Goal: Task Accomplishment & Management: Manage account settings

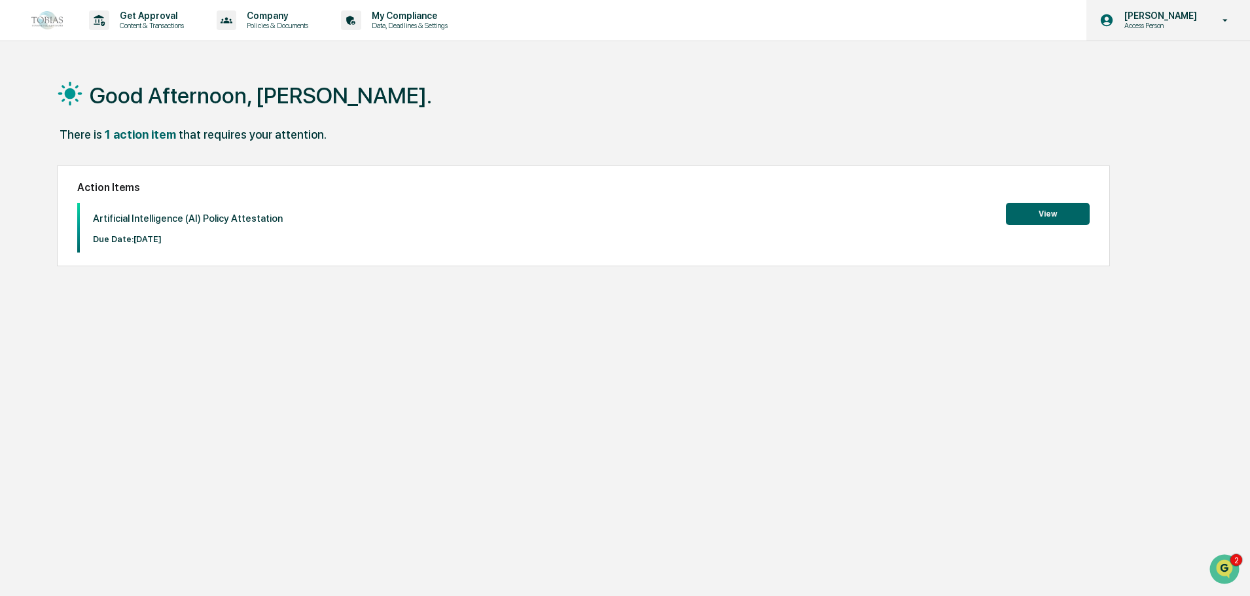
click at [1169, 32] on div "Edgar Collado Access Person" at bounding box center [1168, 20] width 164 height 41
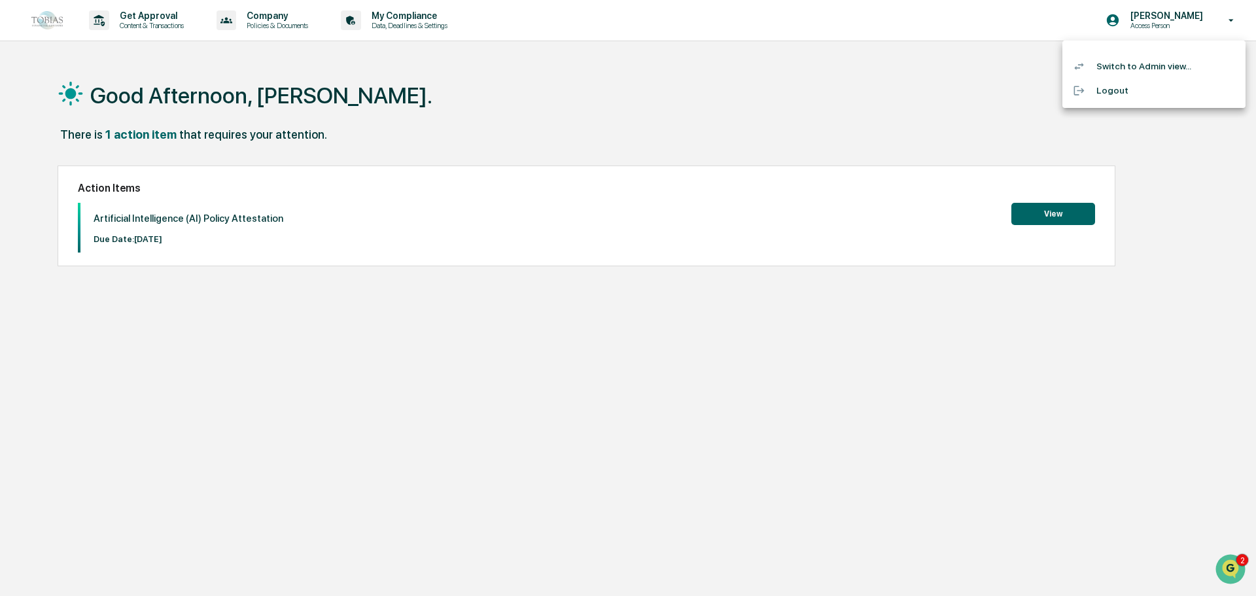
click at [1118, 71] on li "Switch to Admin view..." at bounding box center [1154, 66] width 183 height 24
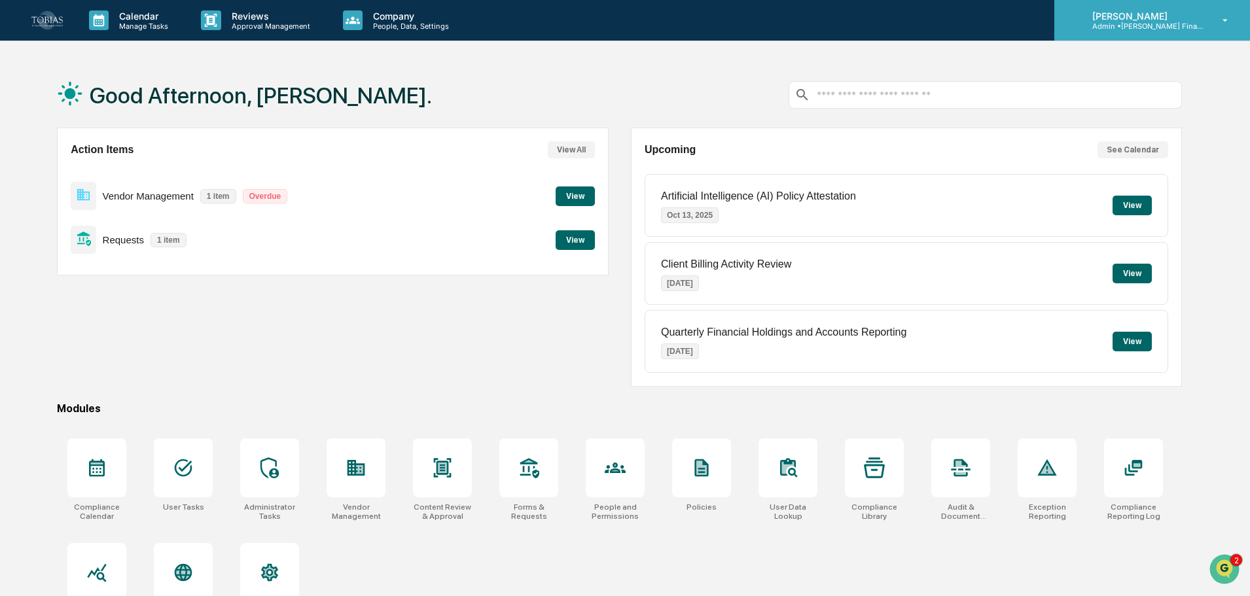
click at [1159, 23] on p "Admin • Tobias Financial Advisors" at bounding box center [1143, 26] width 122 height 9
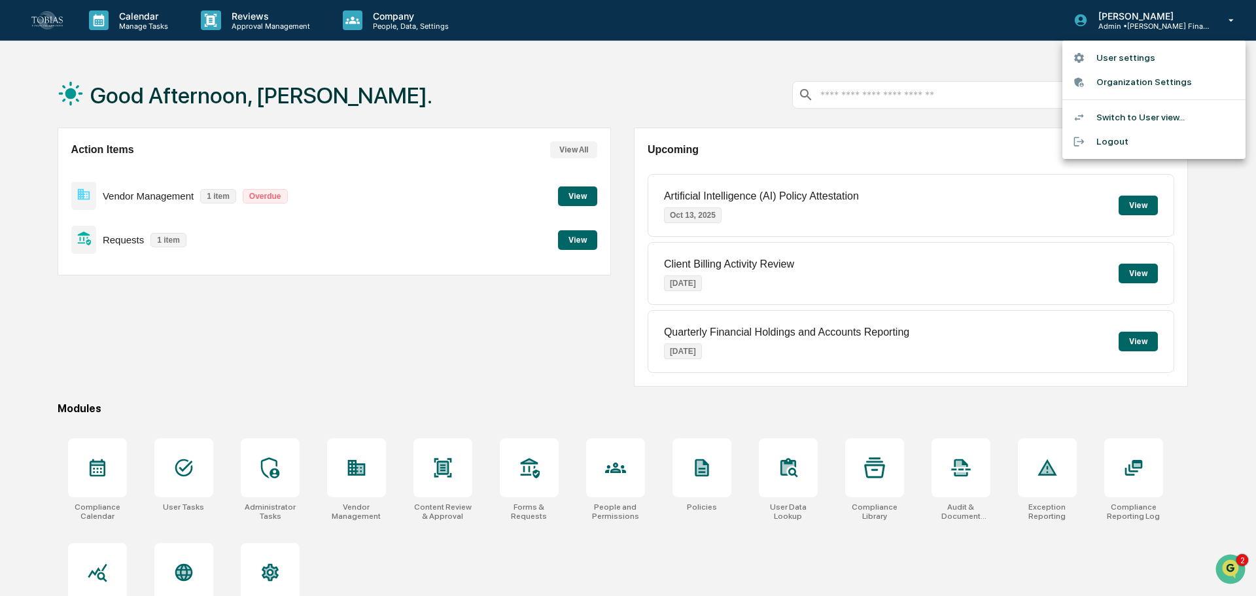
click at [1113, 62] on li "User settings" at bounding box center [1154, 58] width 183 height 24
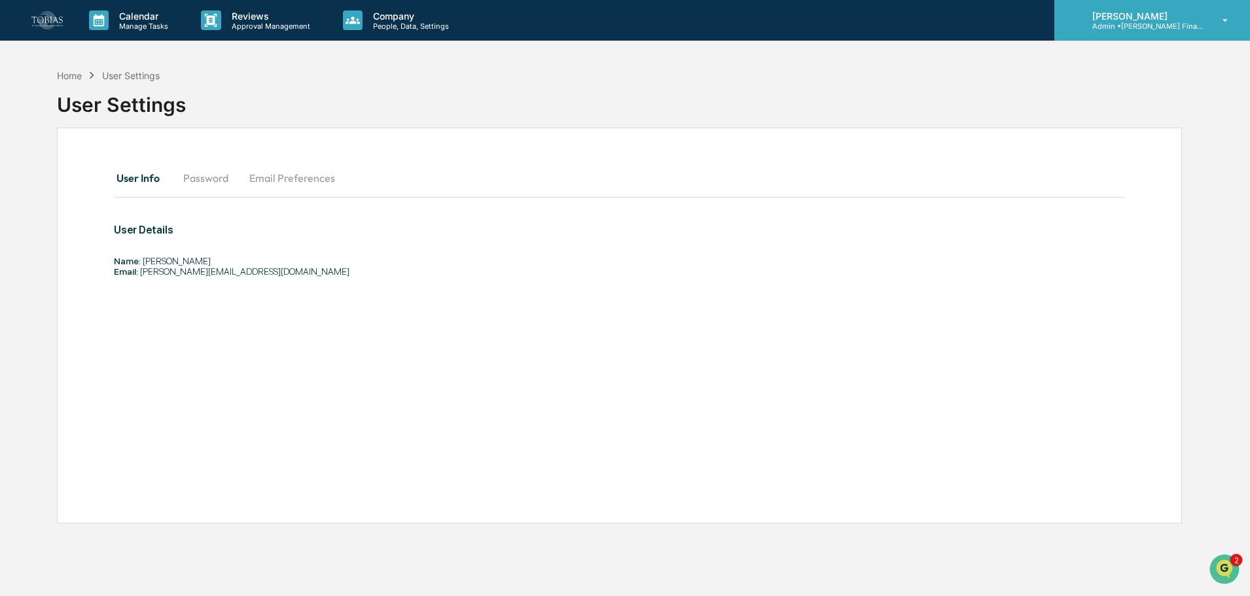
click at [1135, 23] on p "Admin • Tobias Financial Advisors" at bounding box center [1143, 26] width 122 height 9
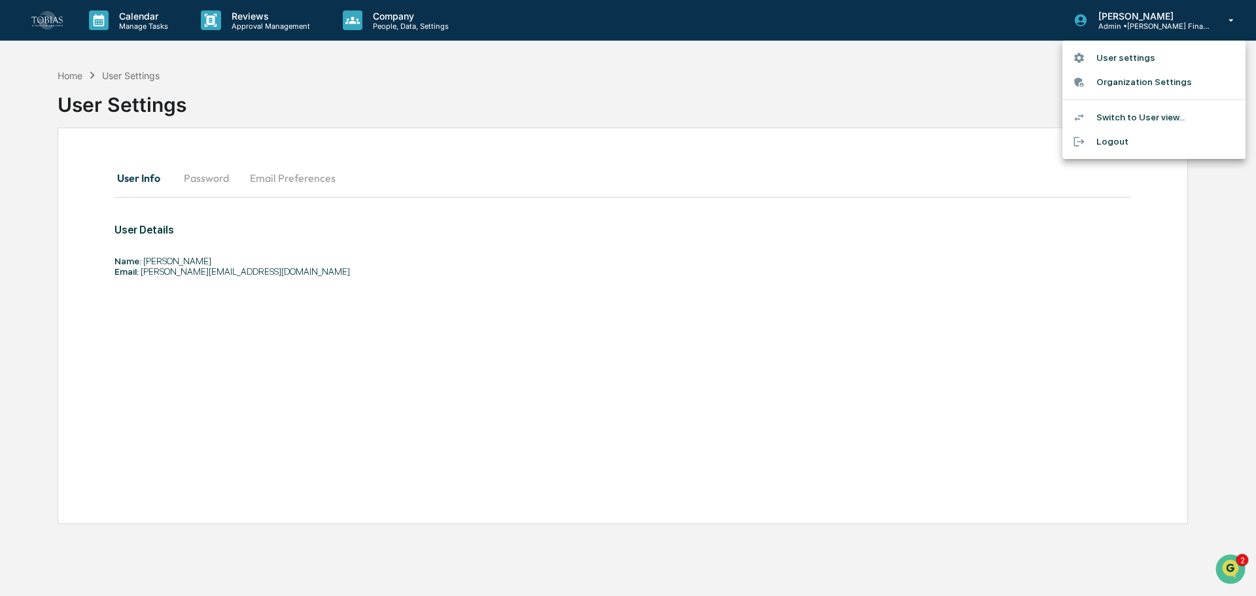
click at [1105, 107] on li "Switch to User view..." at bounding box center [1154, 117] width 183 height 24
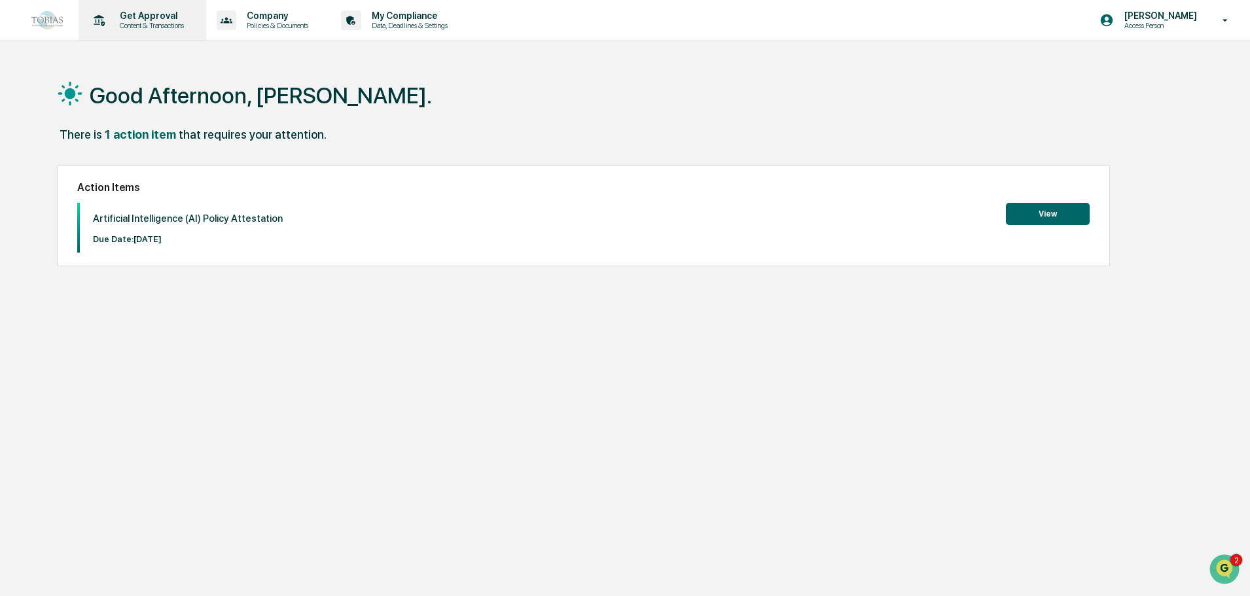
click at [160, 22] on p "Content & Transactions" at bounding box center [149, 25] width 81 height 9
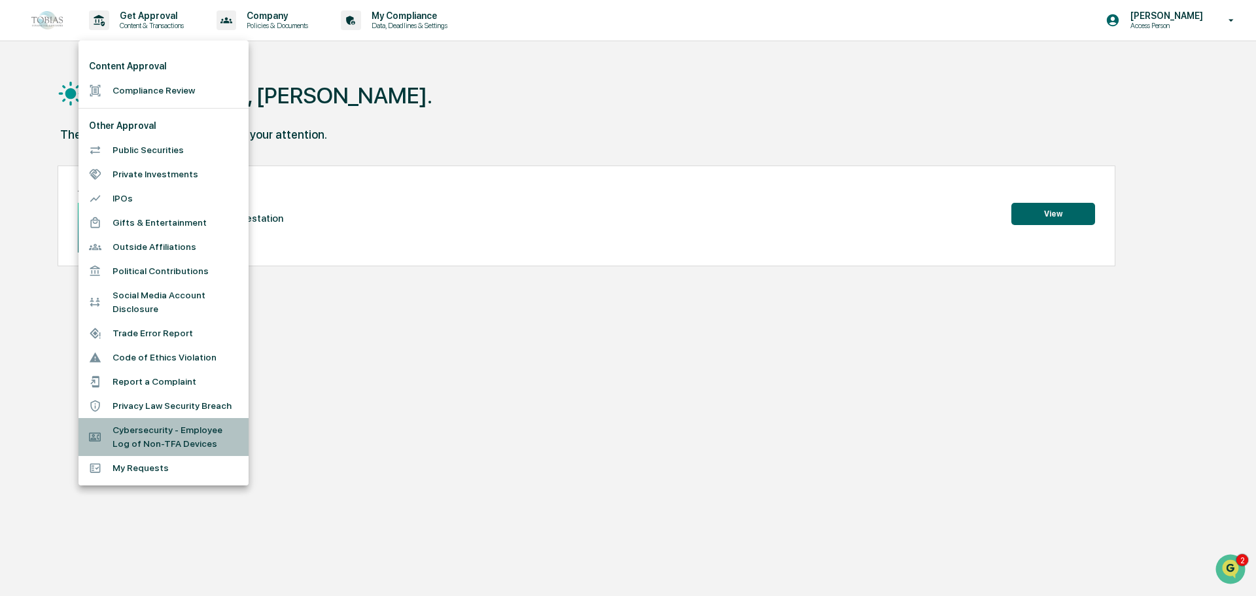
click at [205, 440] on li "Cybersecurity - Employee Log of Non-TFA Devices" at bounding box center [164, 437] width 170 height 38
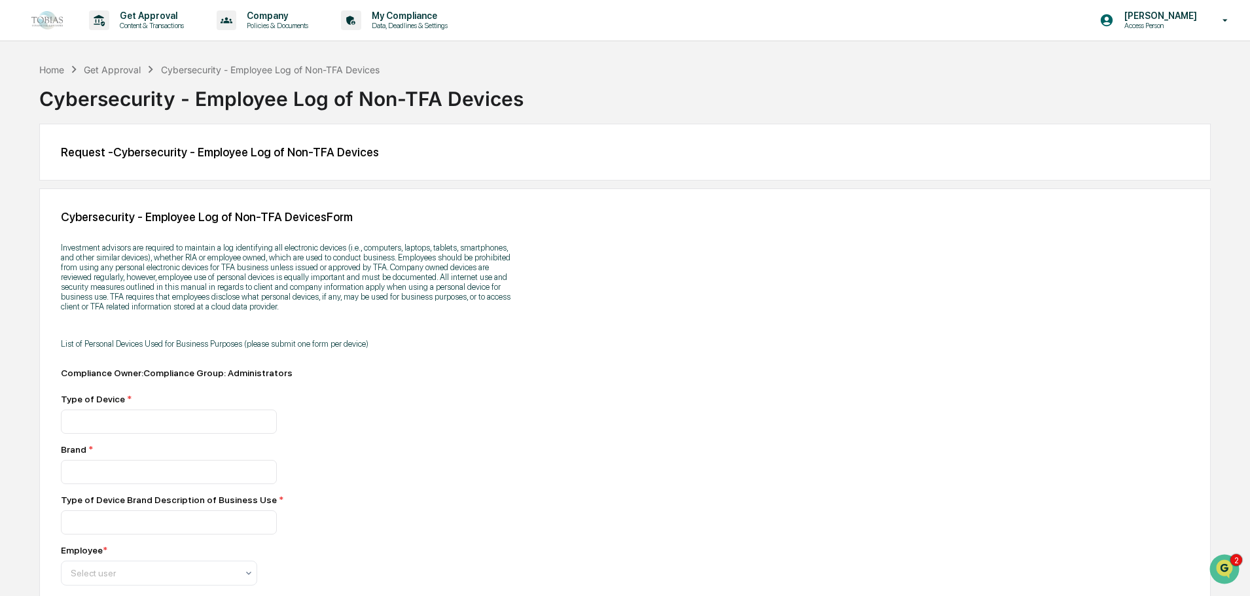
click at [54, 14] on img at bounding box center [46, 20] width 31 height 18
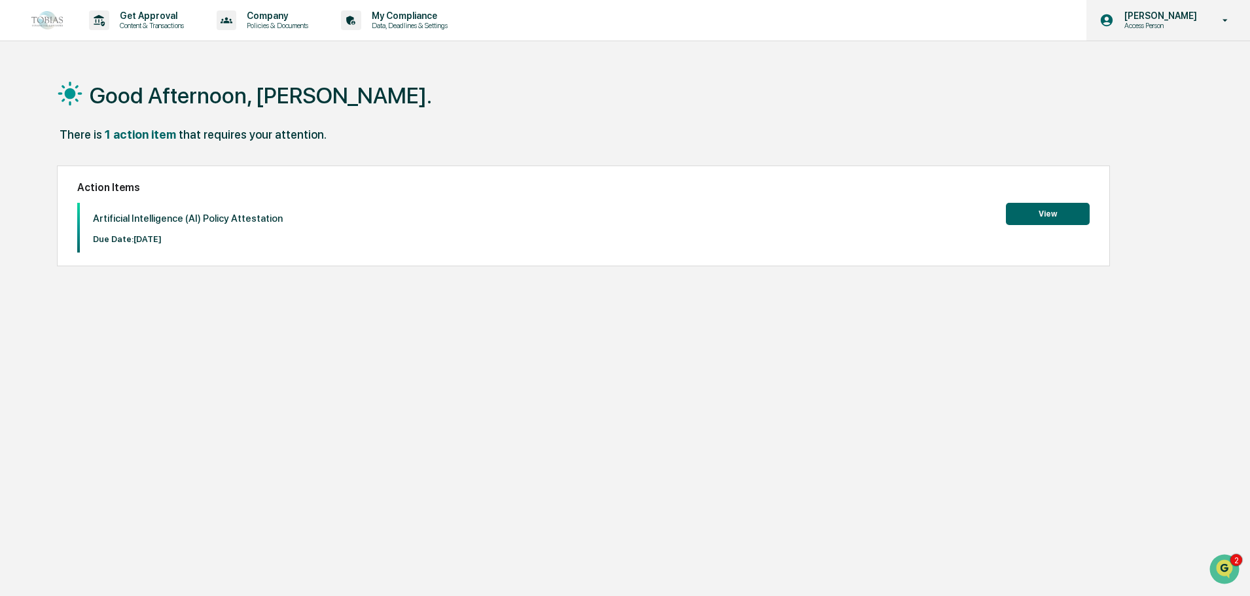
click at [1192, 25] on p "Access Person" at bounding box center [1159, 25] width 90 height 9
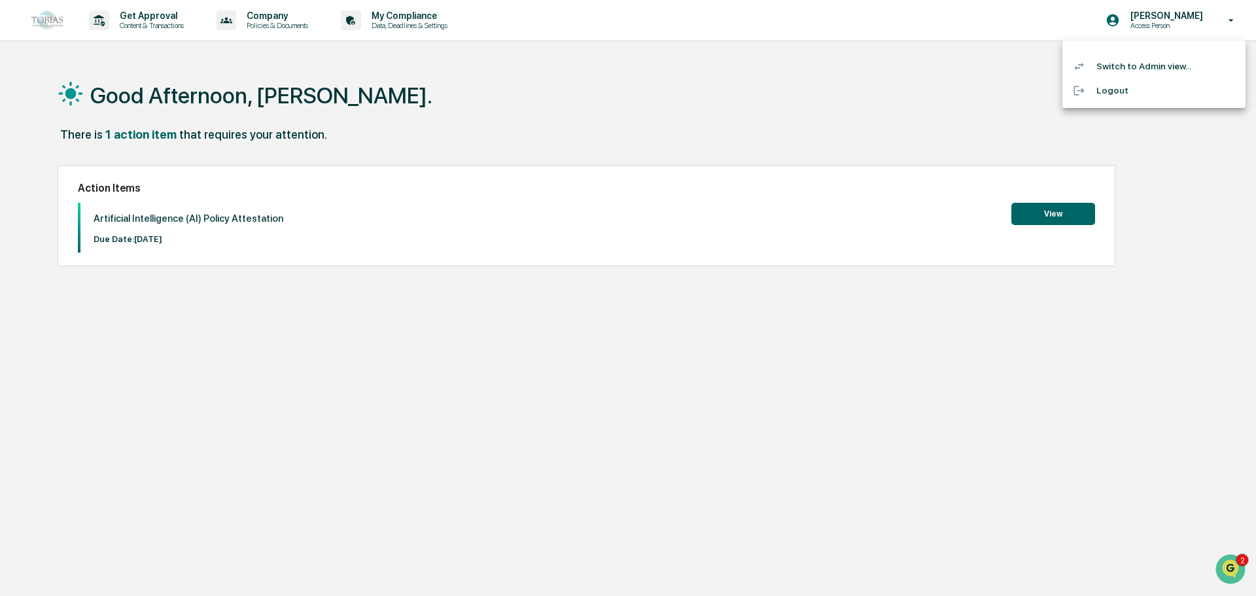
click at [1127, 67] on li "Switch to Admin view..." at bounding box center [1154, 66] width 183 height 24
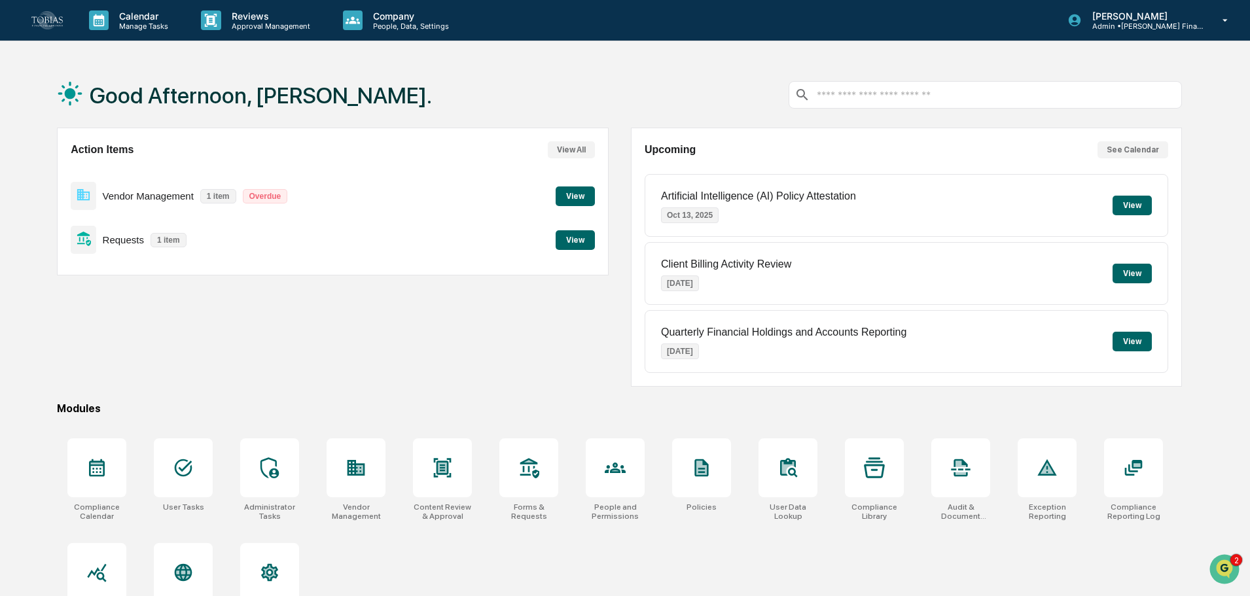
click at [457, 86] on div "Good Afternoon, Edgar." at bounding box center [619, 94] width 1125 height 65
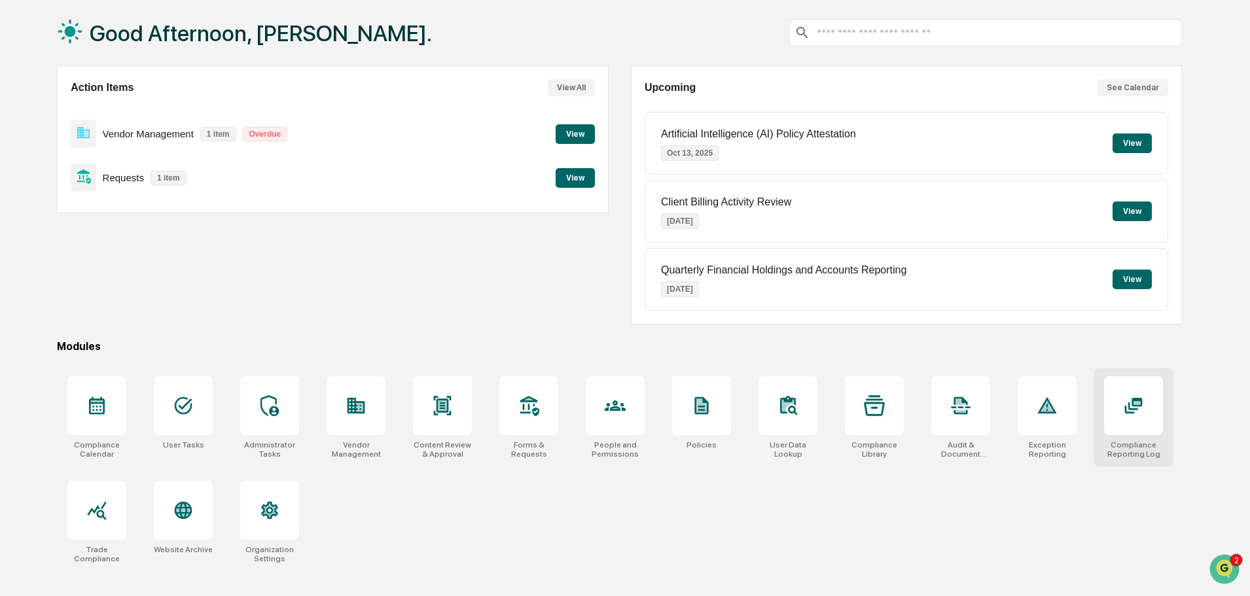
click at [1126, 421] on div at bounding box center [1133, 405] width 59 height 59
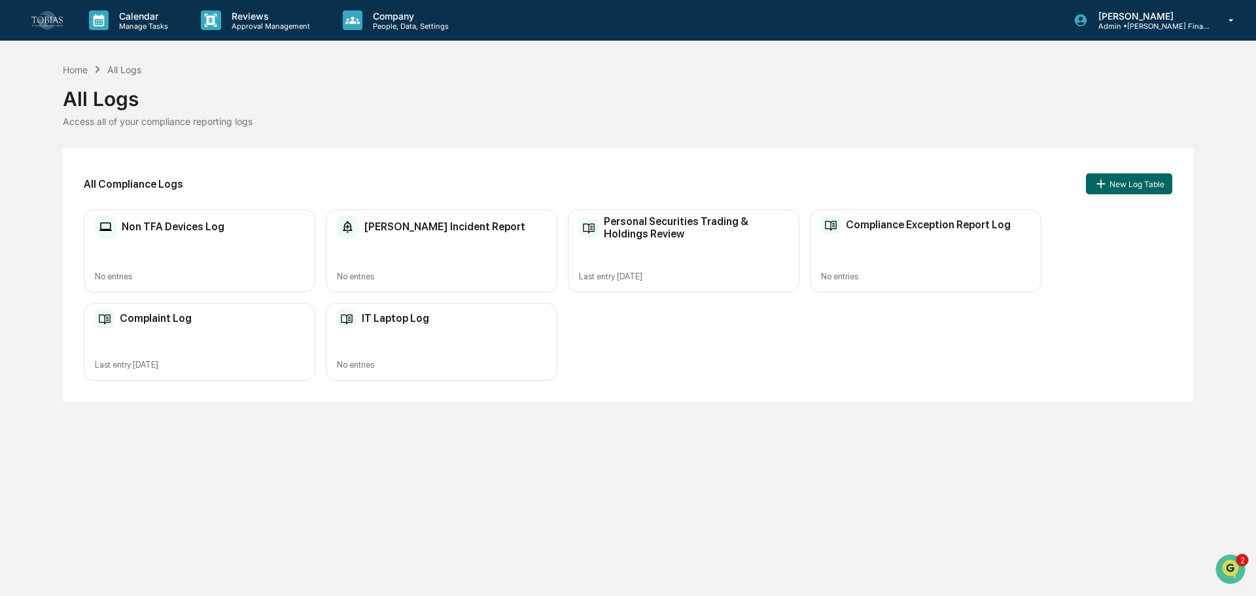
click at [673, 234] on h2 "Personal Securities Trading & Holdings Review" at bounding box center [696, 227] width 185 height 25
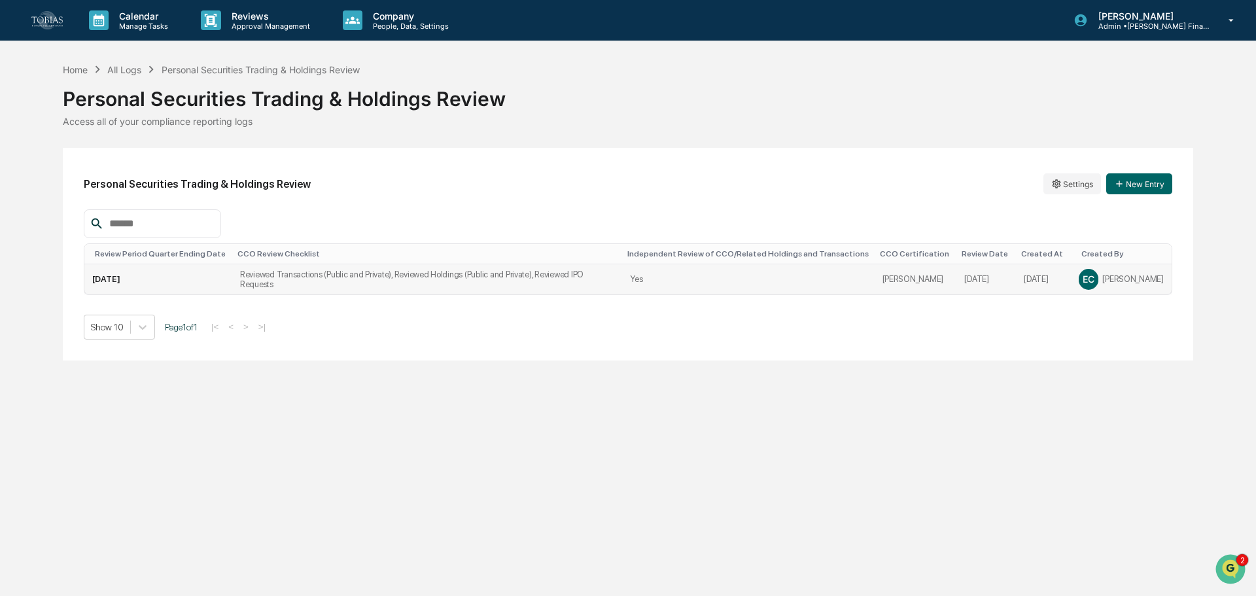
click at [323, 272] on td "Reviewed Transactions (Public and Private), Reviewed Holdings (Public and Priva…" at bounding box center [427, 279] width 390 height 30
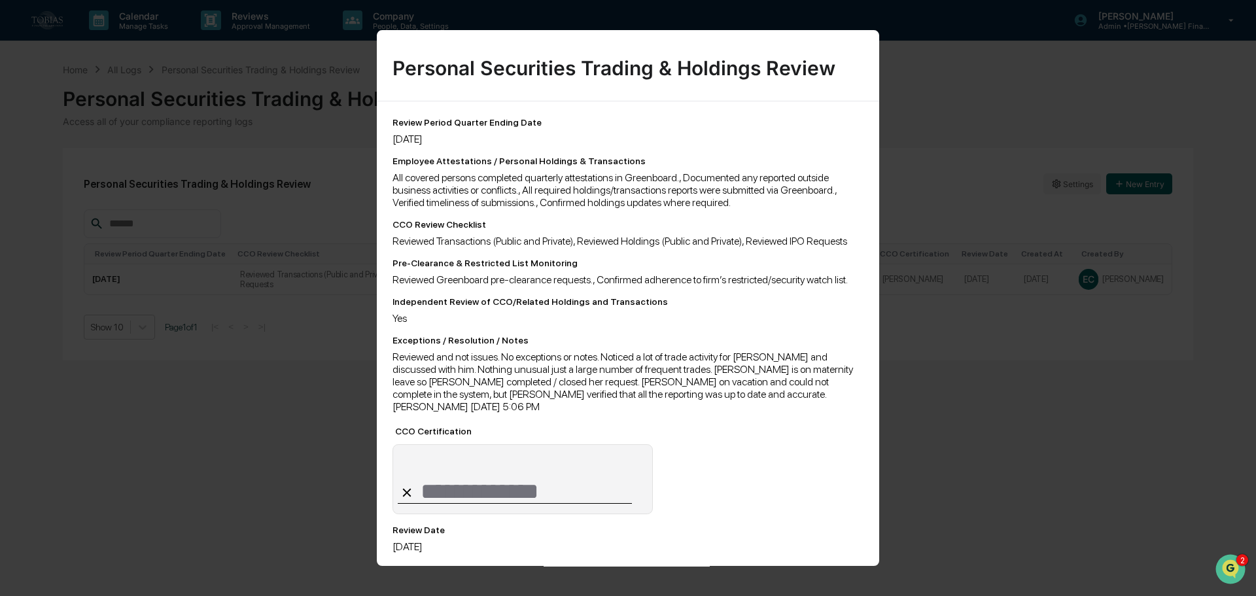
click at [1070, 489] on div "**********" at bounding box center [628, 298] width 1256 height 596
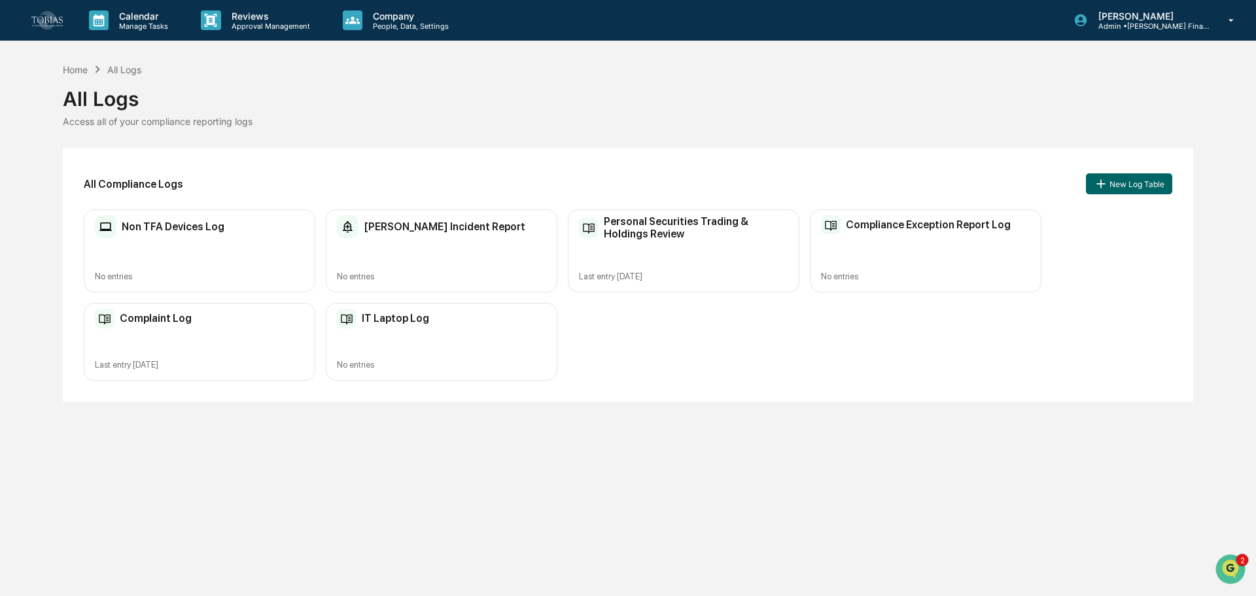
click at [156, 219] on div "Non TFA Devices Log" at bounding box center [160, 227] width 130 height 24
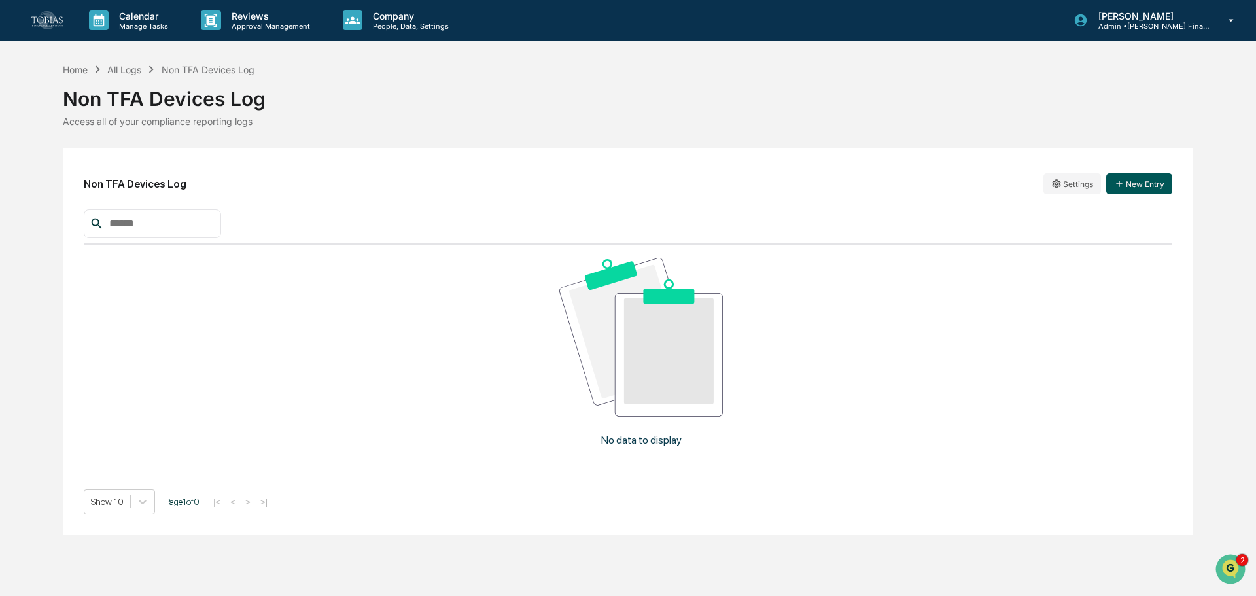
click at [1150, 184] on button "New Entry" at bounding box center [1140, 183] width 66 height 21
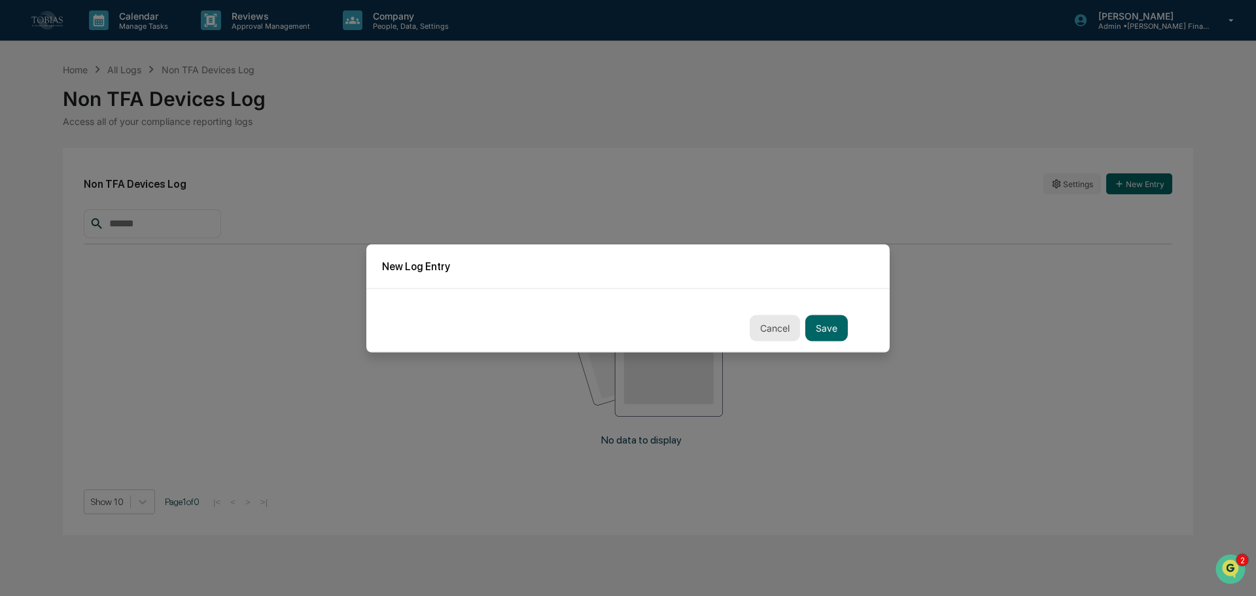
click at [750, 327] on button "Cancel" at bounding box center [775, 328] width 50 height 26
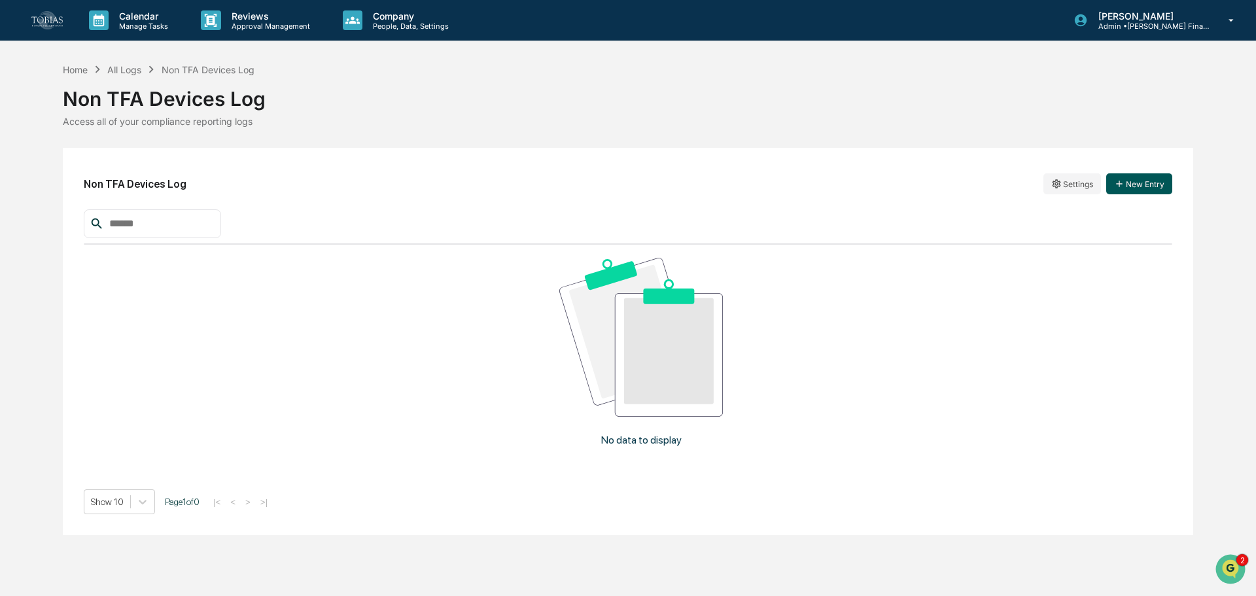
click at [1139, 186] on button "New Entry" at bounding box center [1140, 183] width 66 height 21
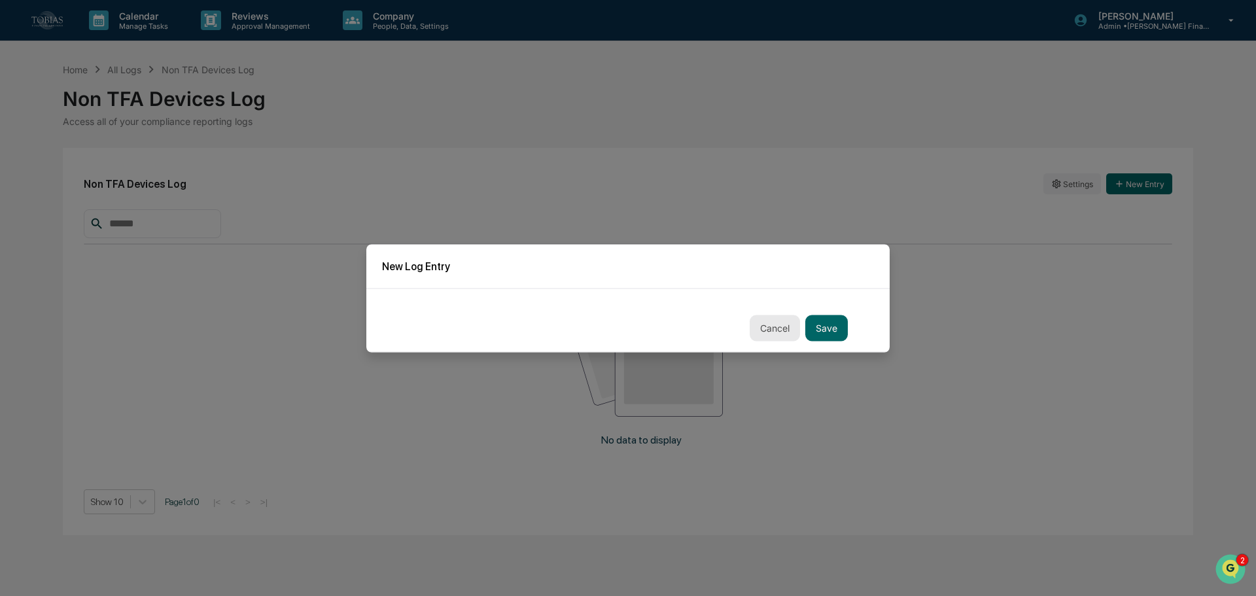
click at [764, 323] on button "Cancel" at bounding box center [775, 328] width 50 height 26
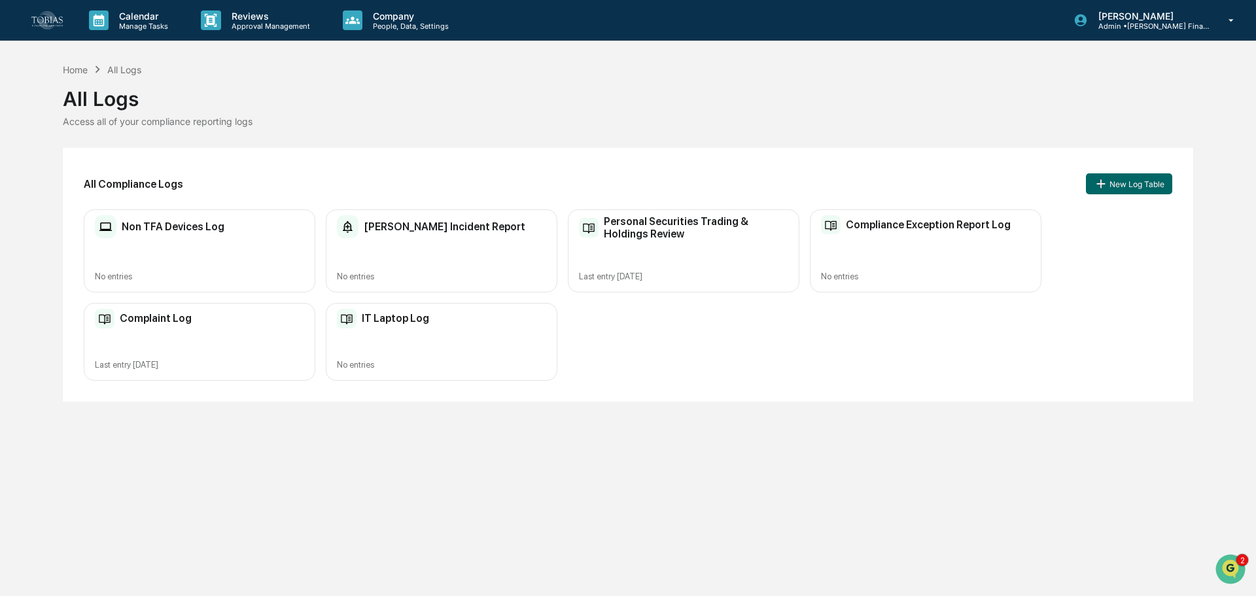
click at [700, 488] on div "Calendar Manage Tasks Reviews Approval Management Company People, Data, Setting…" at bounding box center [628, 298] width 1256 height 596
click at [777, 470] on div "Calendar Manage Tasks Reviews Approval Management Company People, Data, Setting…" at bounding box center [628, 298] width 1256 height 596
click at [264, 28] on p "Approval Management" at bounding box center [269, 26] width 96 height 9
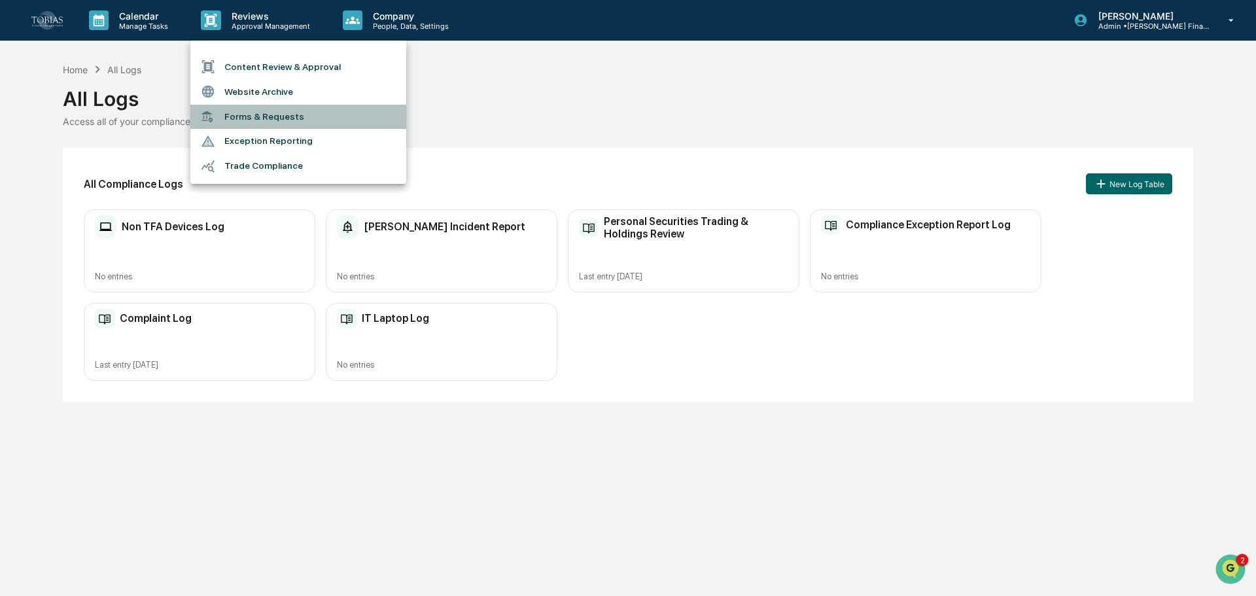
click at [239, 114] on li "Forms & Requests" at bounding box center [298, 117] width 216 height 24
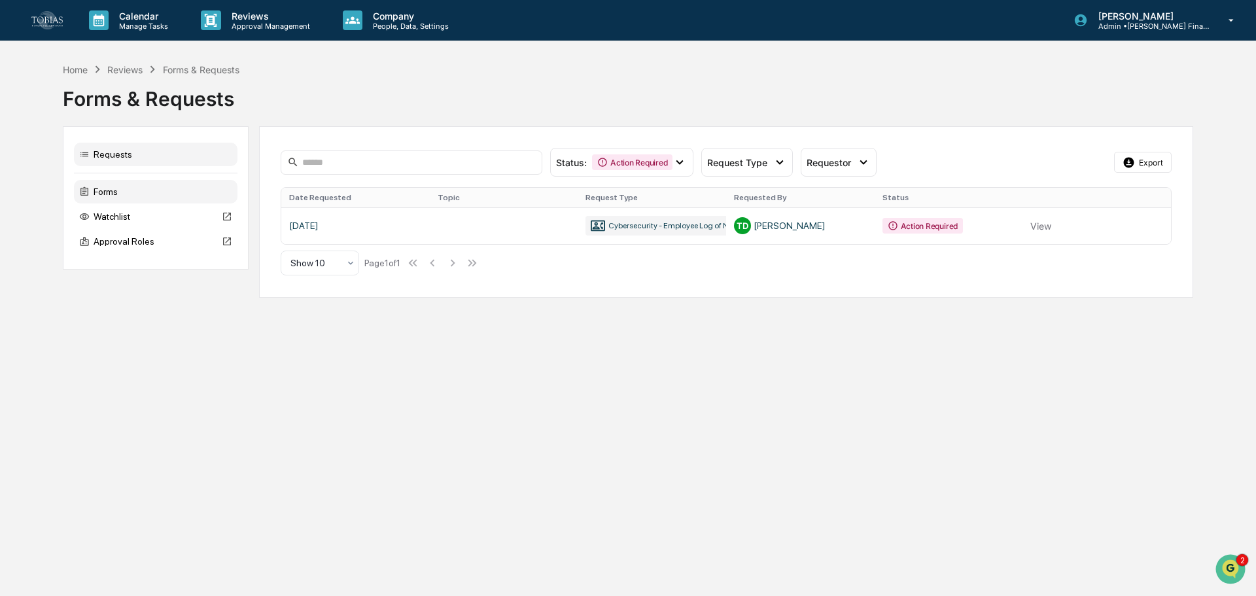
click at [111, 186] on div "Forms" at bounding box center [156, 192] width 164 height 24
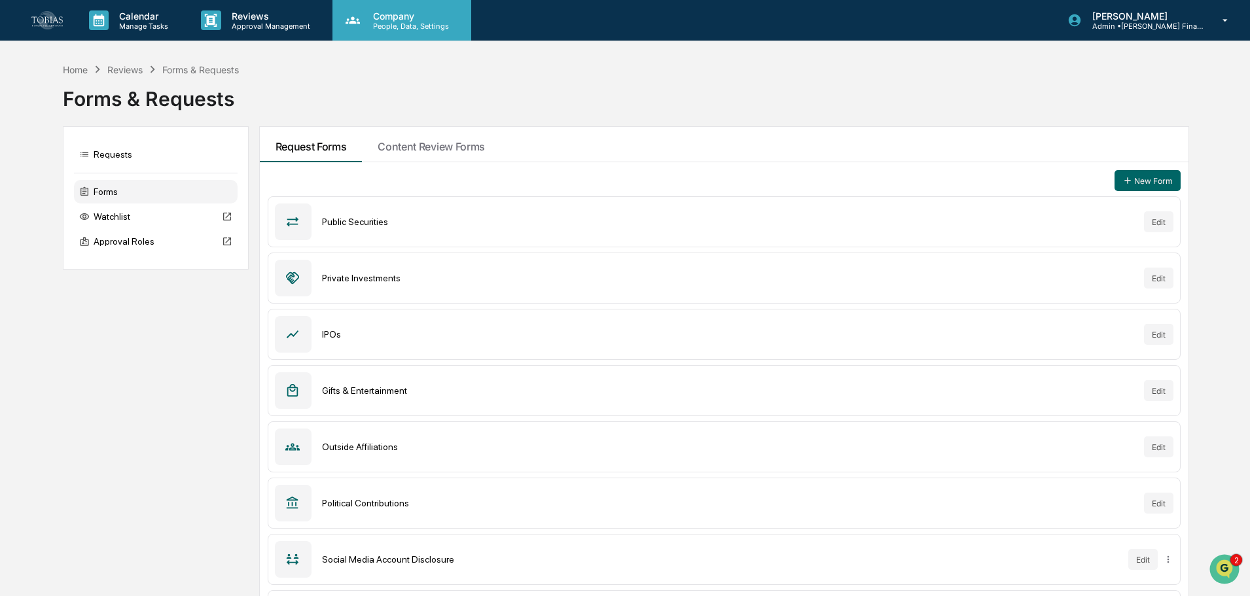
click at [395, 24] on p "People, Data, Settings" at bounding box center [409, 26] width 93 height 9
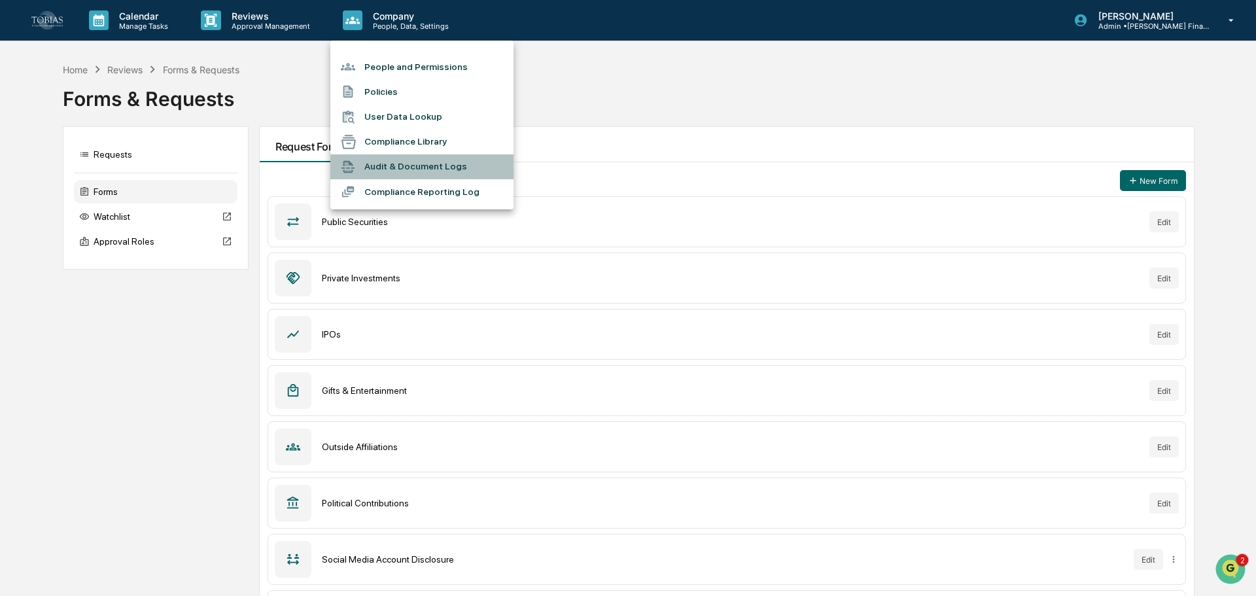
click at [408, 162] on li "Audit & Document Logs" at bounding box center [421, 166] width 183 height 25
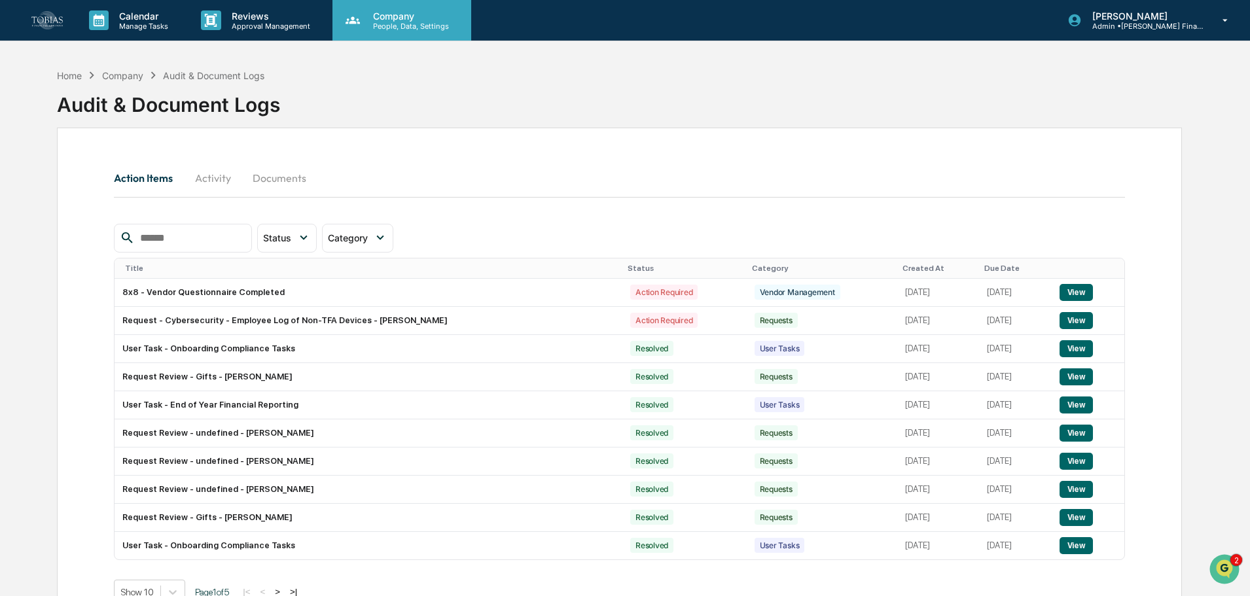
click at [378, 22] on p "People, Data, Settings" at bounding box center [409, 26] width 93 height 9
click at [400, 24] on p "People, Data, Settings" at bounding box center [409, 26] width 93 height 9
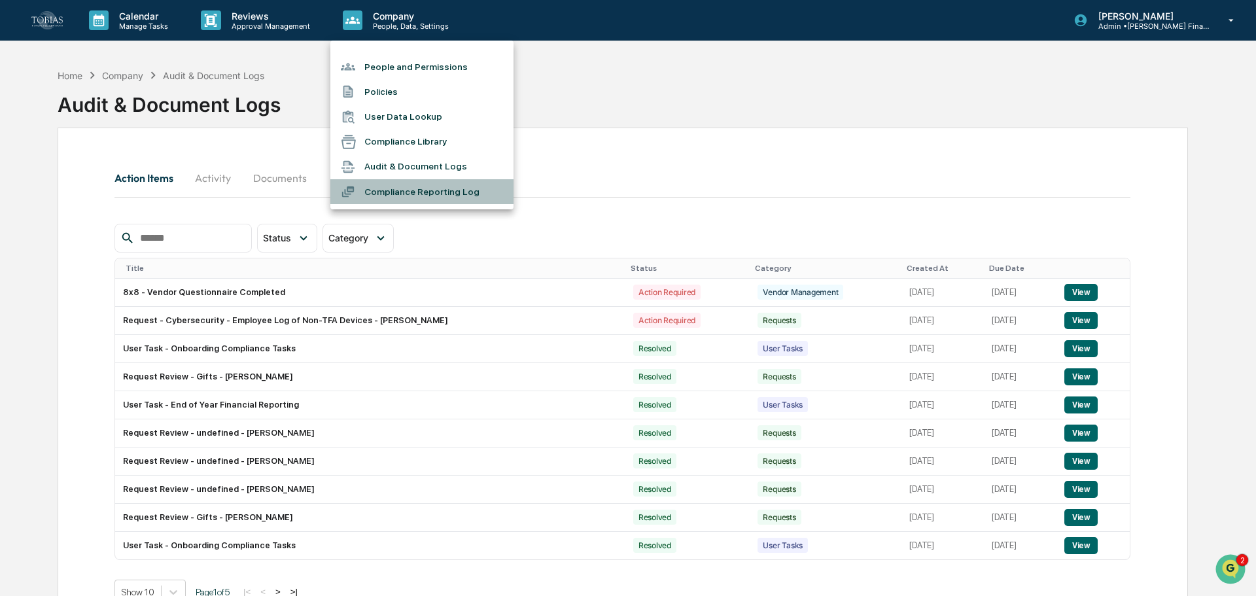
click at [438, 190] on li "Compliance Reporting Log" at bounding box center [421, 191] width 183 height 25
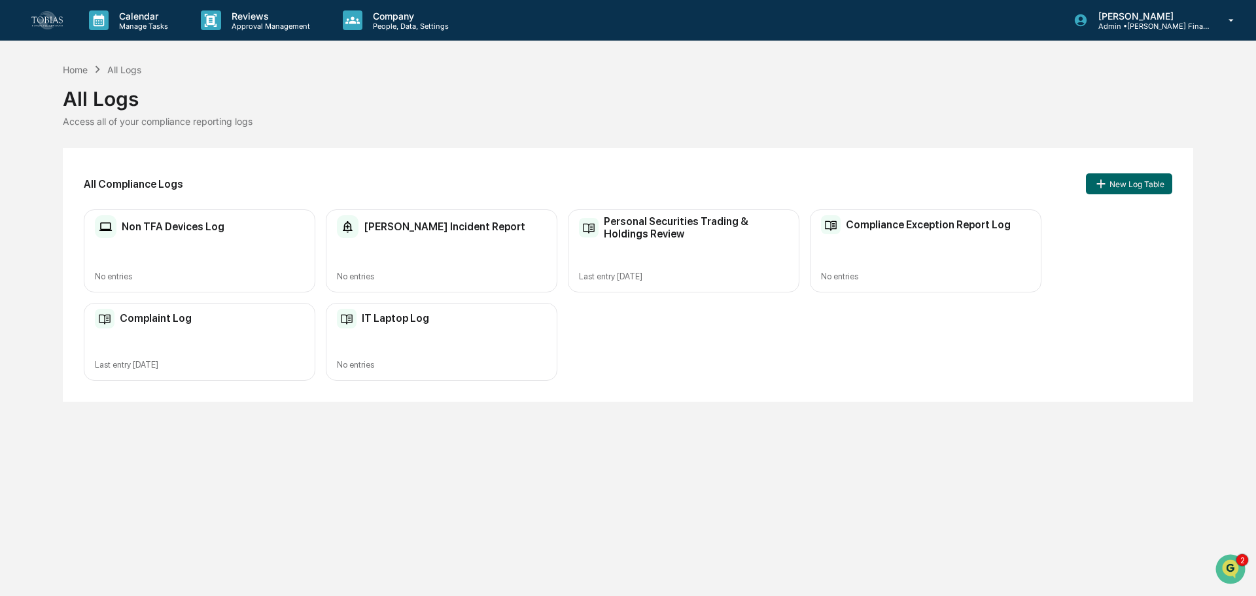
click at [444, 236] on div "[PERSON_NAME] Incident Report" at bounding box center [431, 227] width 188 height 24
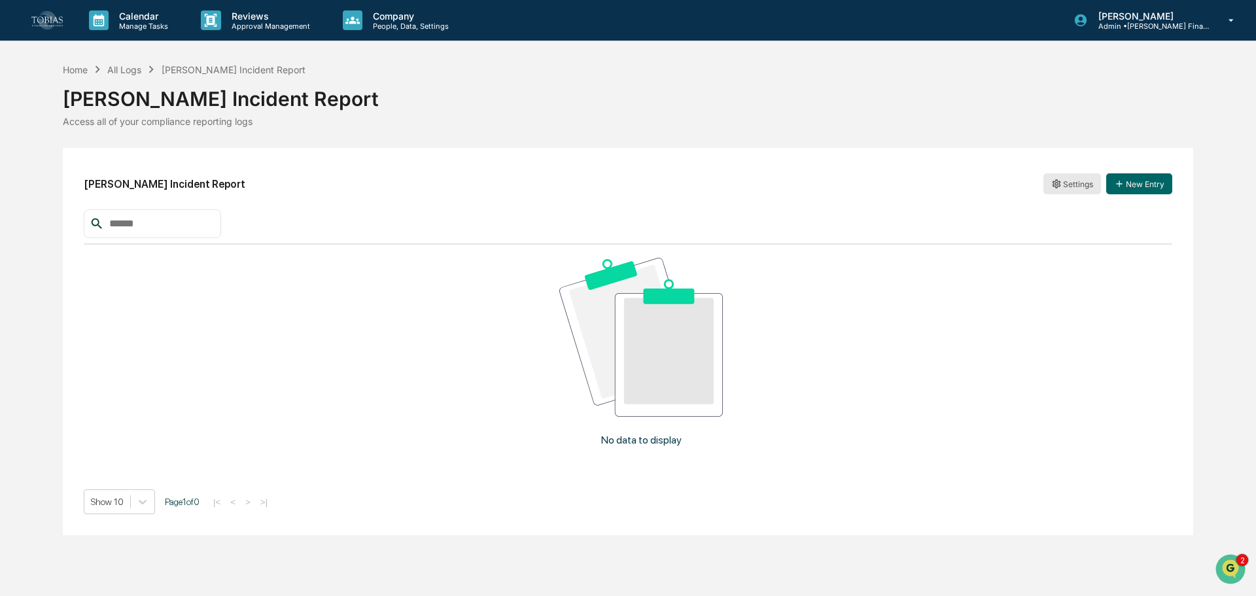
click at [1069, 191] on html "Calendar Manage Tasks Reviews Approval Management Company People, Data, Setting…" at bounding box center [628, 298] width 1256 height 596
click at [932, 196] on html "Calendar Manage Tasks Reviews Approval Management Company People, Data, Setting…" at bounding box center [628, 298] width 1256 height 596
click at [1059, 187] on html "Calendar Manage Tasks Reviews Approval Management Company People, Data, Setting…" at bounding box center [628, 298] width 1256 height 596
click at [1080, 234] on div "Archive" at bounding box center [1073, 231] width 84 height 21
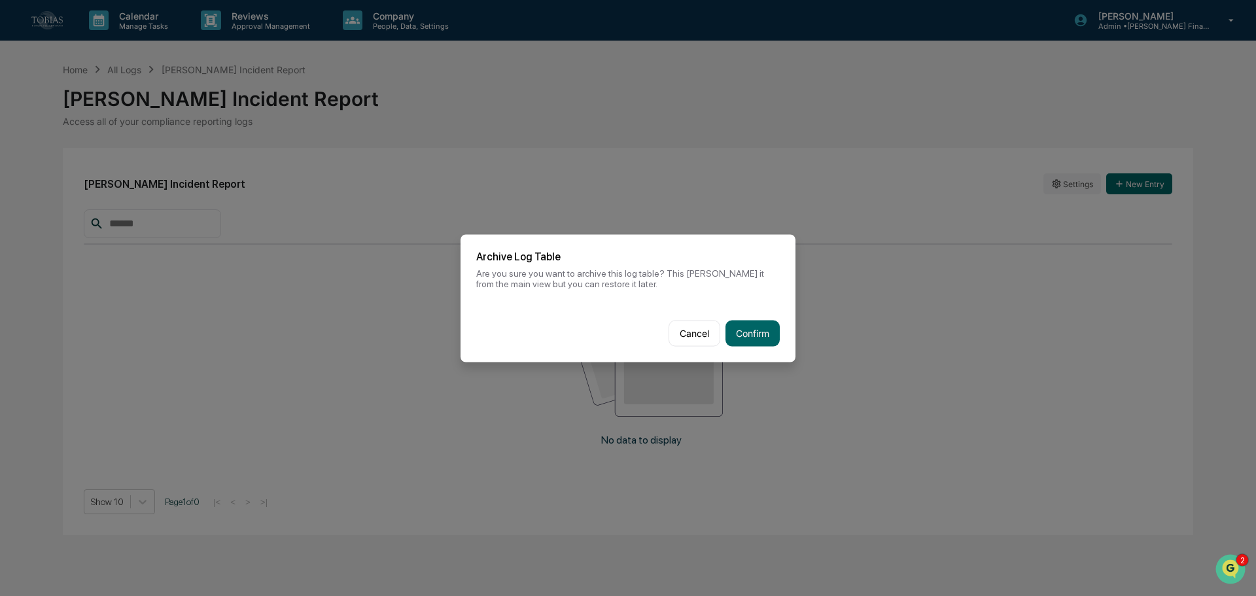
click at [696, 329] on button "Cancel" at bounding box center [695, 333] width 52 height 26
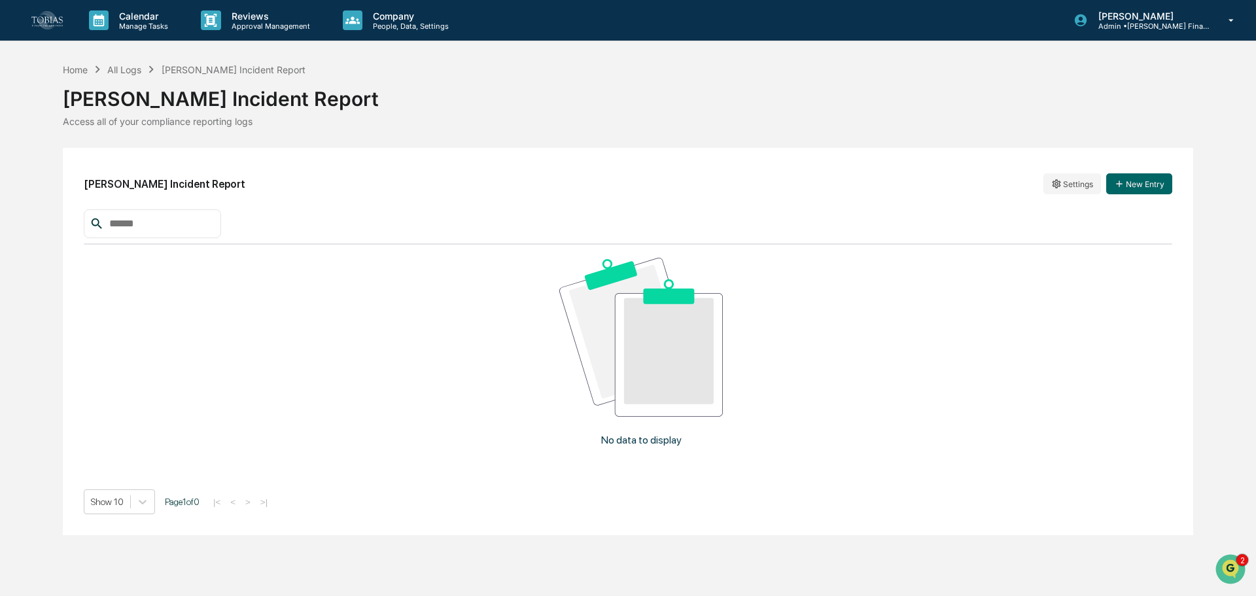
click at [160, 219] on input "text" at bounding box center [159, 223] width 111 height 17
click at [1126, 186] on button "New Entry" at bounding box center [1140, 183] width 66 height 21
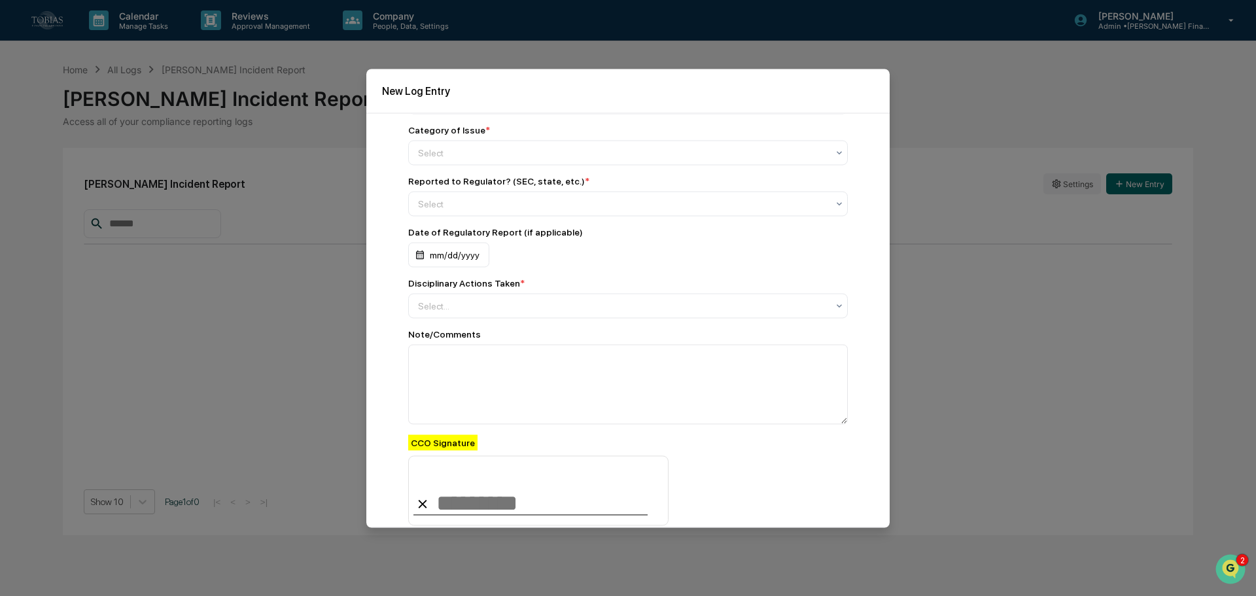
scroll to position [1306, 0]
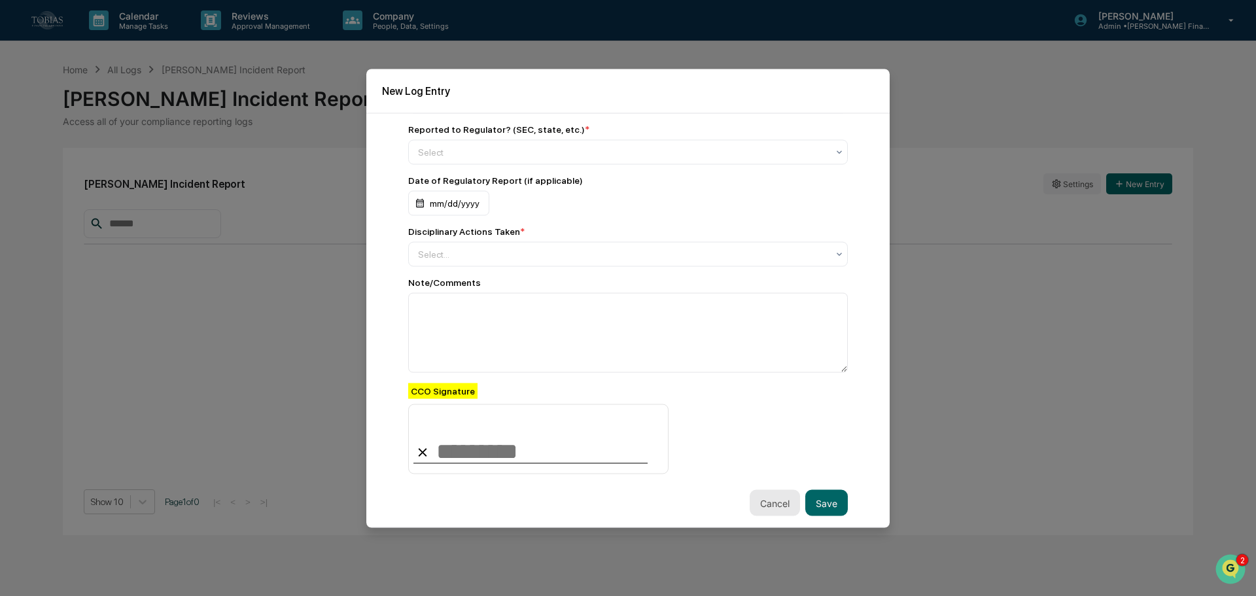
click at [755, 497] on button "Cancel" at bounding box center [775, 503] width 50 height 26
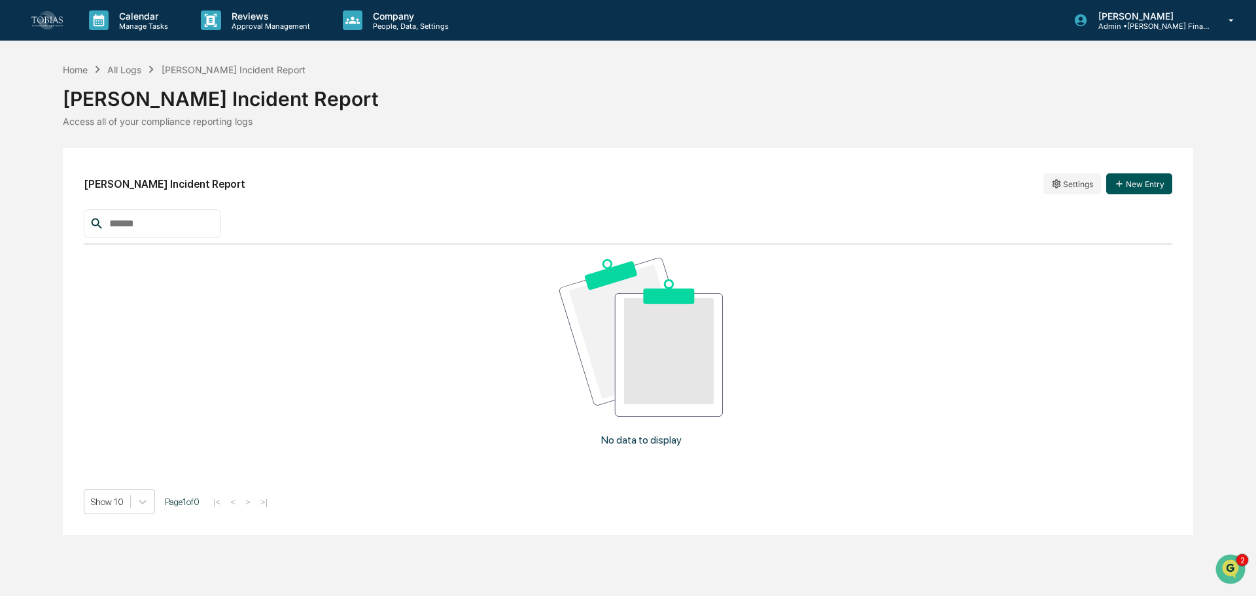
click at [1144, 186] on button "New Entry" at bounding box center [1140, 183] width 66 height 21
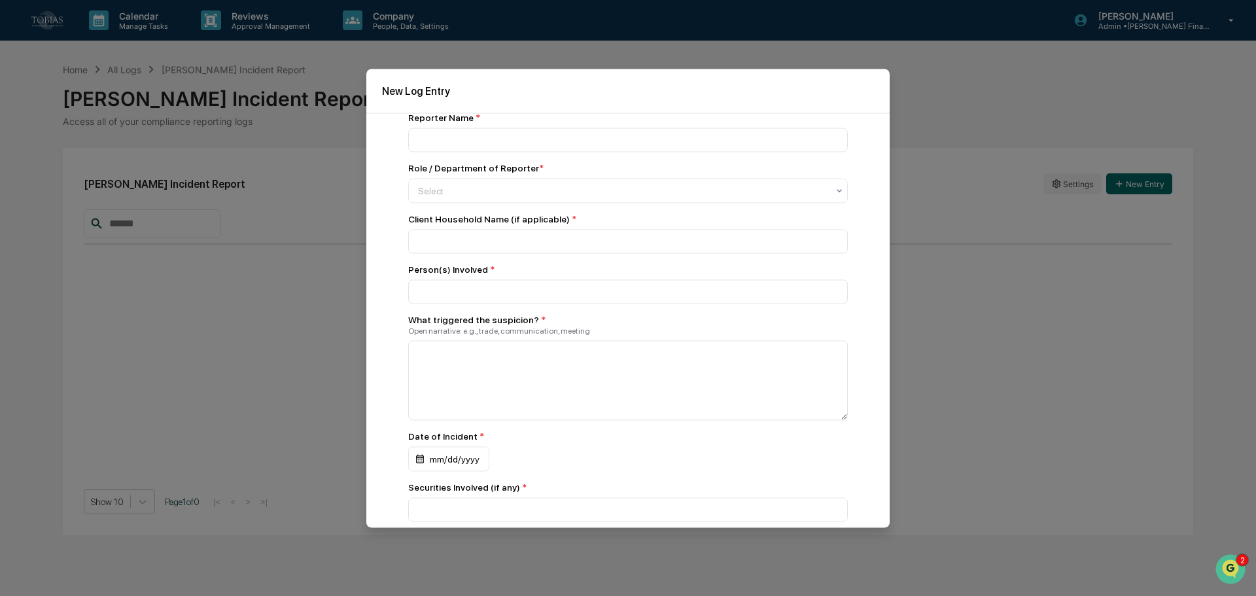
scroll to position [0, 0]
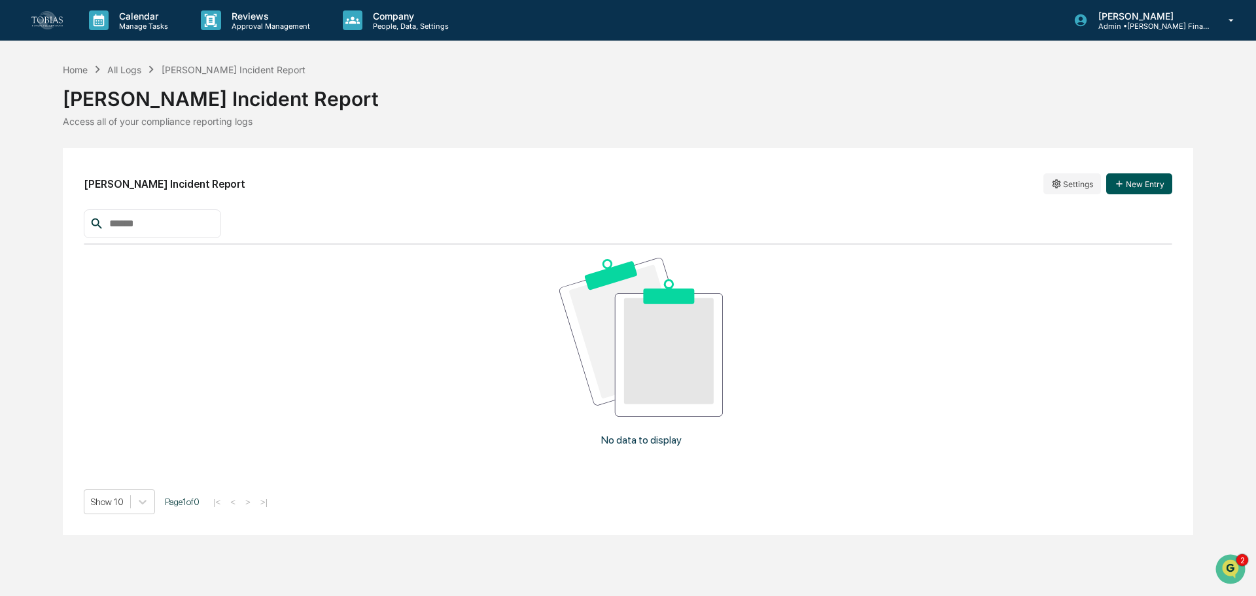
click at [1157, 187] on button "New Entry" at bounding box center [1140, 183] width 66 height 21
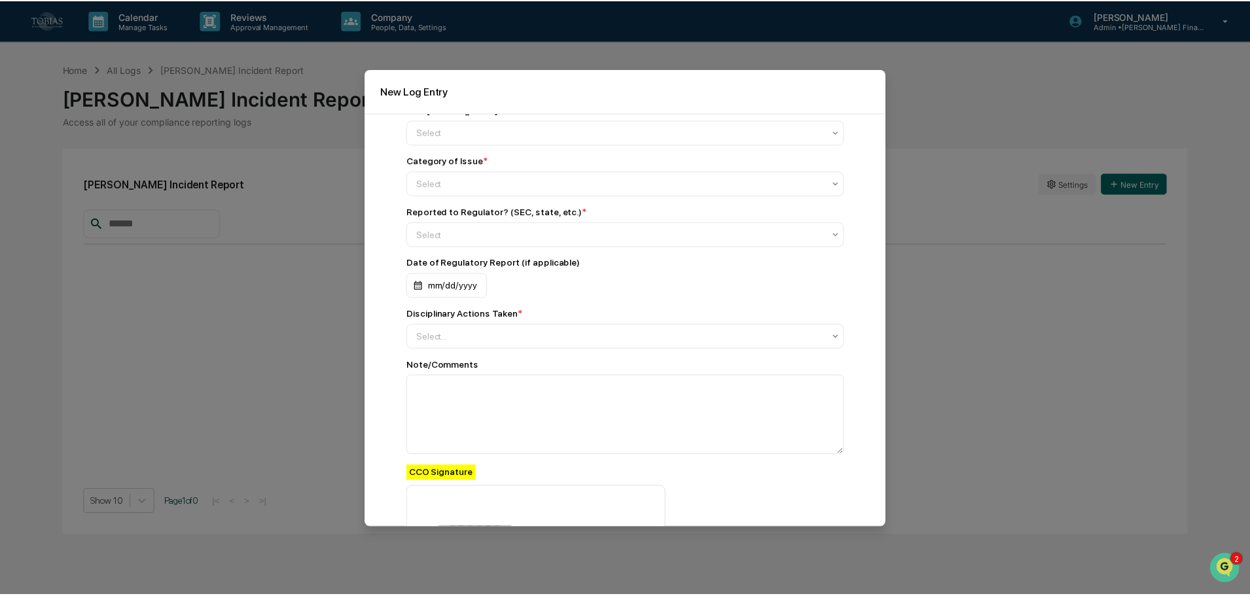
scroll to position [1306, 0]
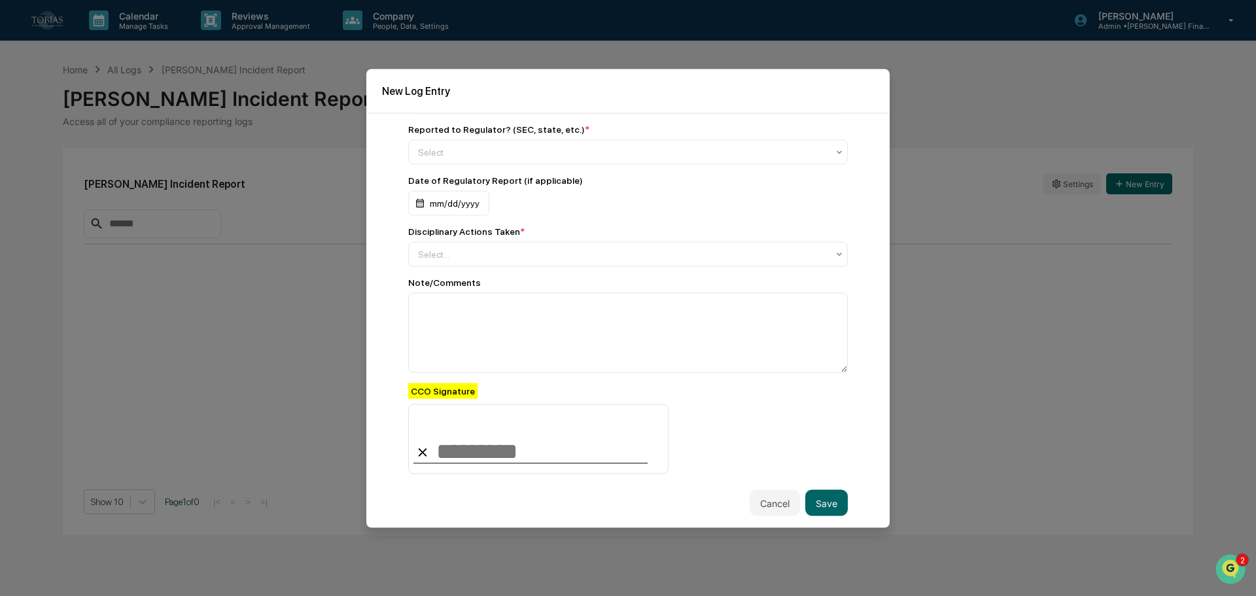
click at [779, 500] on button "Cancel" at bounding box center [775, 503] width 50 height 26
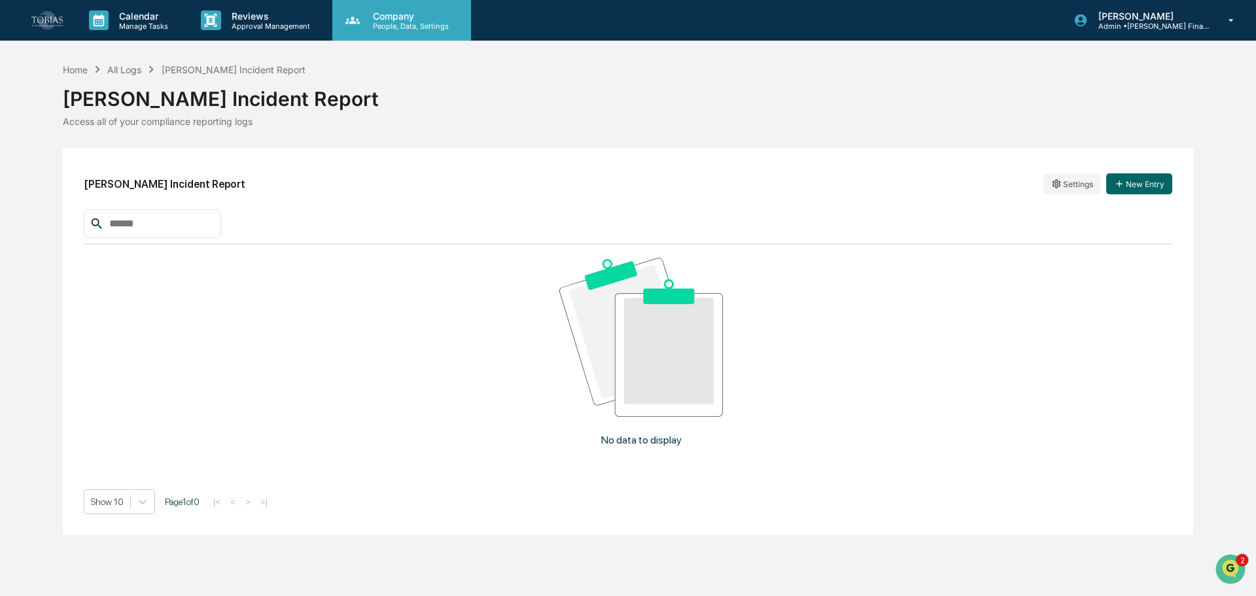
click at [404, 35] on div "Company People, Data, Settings" at bounding box center [401, 20] width 139 height 41
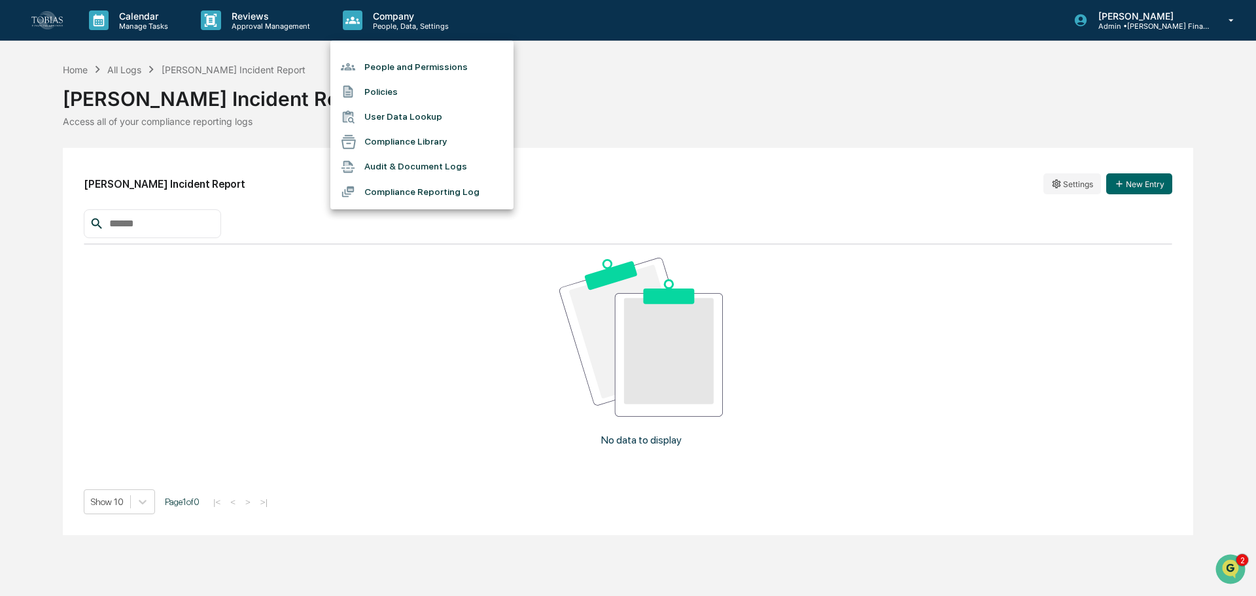
click at [438, 162] on li "Audit & Document Logs" at bounding box center [421, 166] width 183 height 25
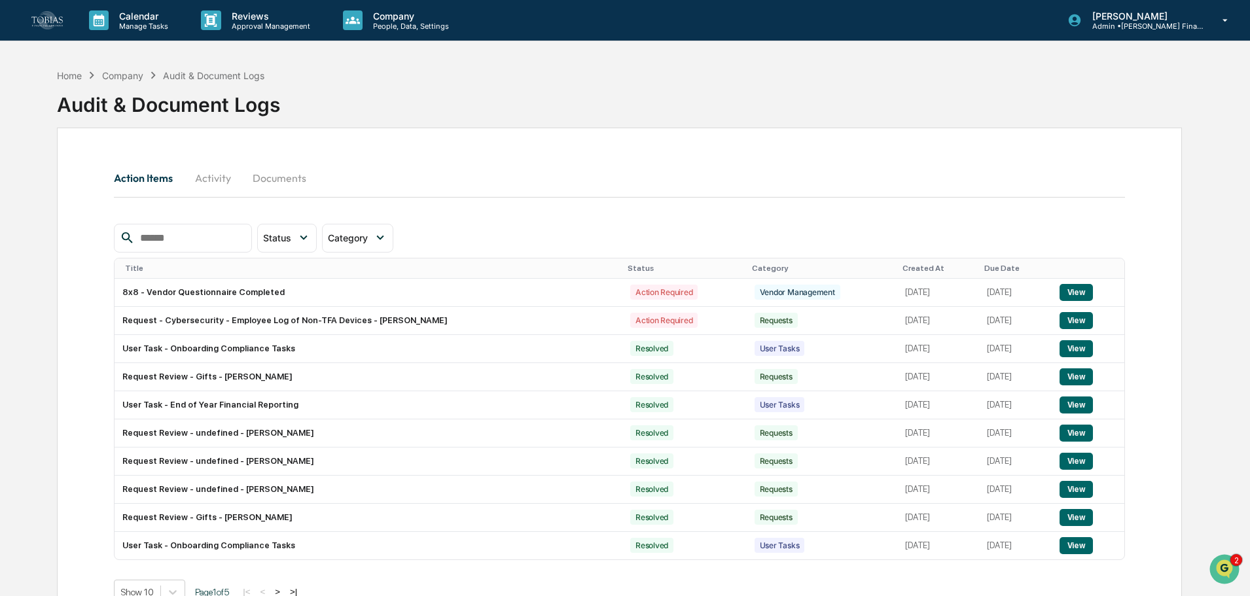
click at [36, 406] on div "Home Company Audit & Document Logs Audit & Document Logs Action Items Activity …" at bounding box center [625, 360] width 1250 height 596
click at [390, 27] on p "People, Data, Settings" at bounding box center [409, 26] width 93 height 9
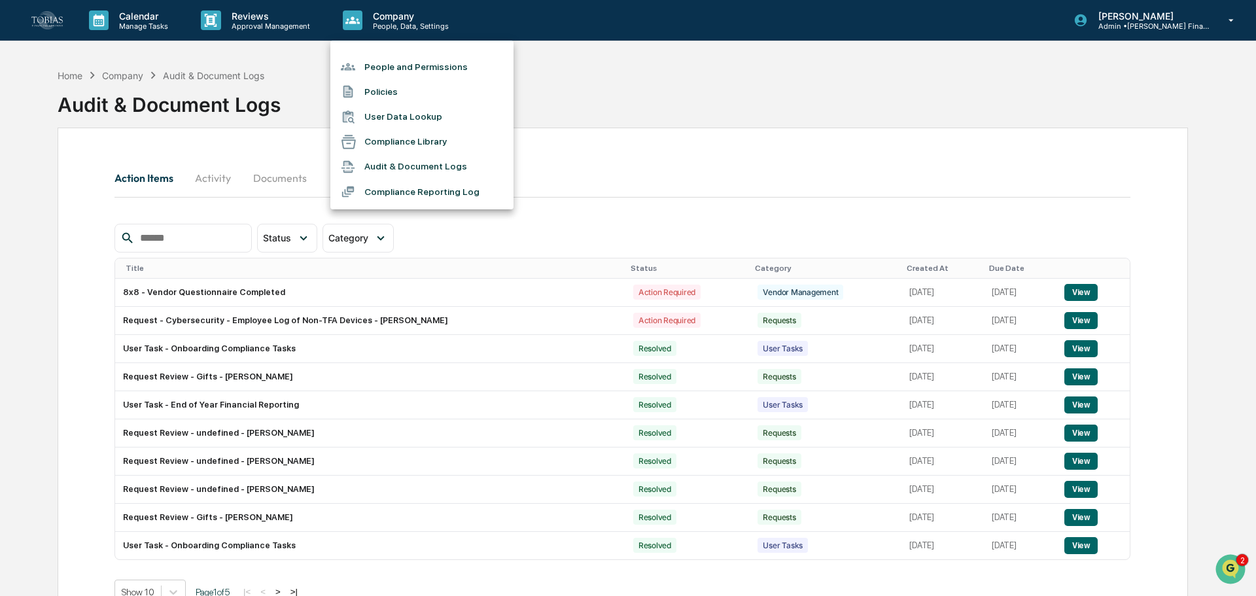
click at [421, 158] on li "Audit & Document Logs" at bounding box center [421, 166] width 183 height 25
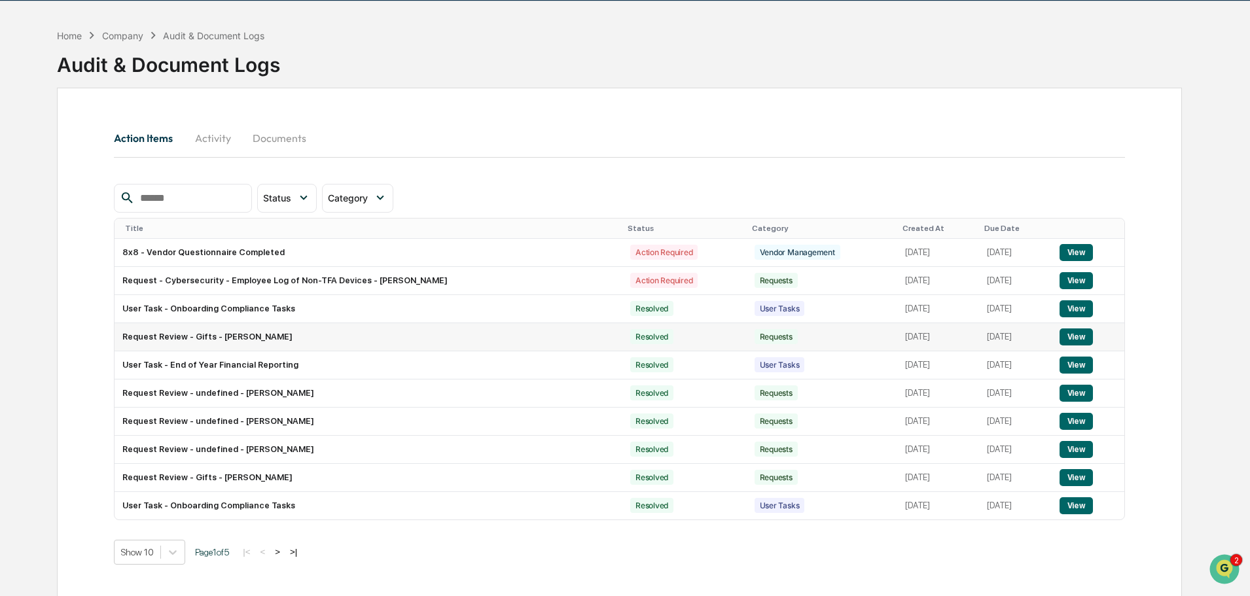
scroll to position [62, 0]
